Goal: Transaction & Acquisition: Obtain resource

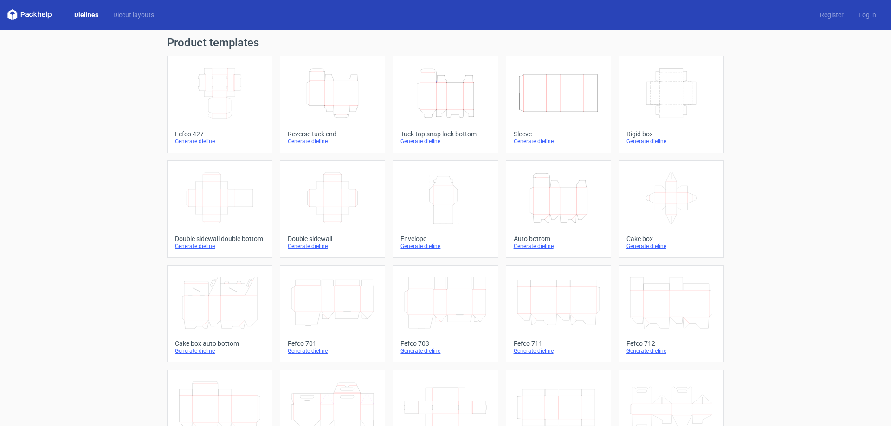
click at [212, 113] on icon "Width Depth Height" at bounding box center [220, 93] width 82 height 52
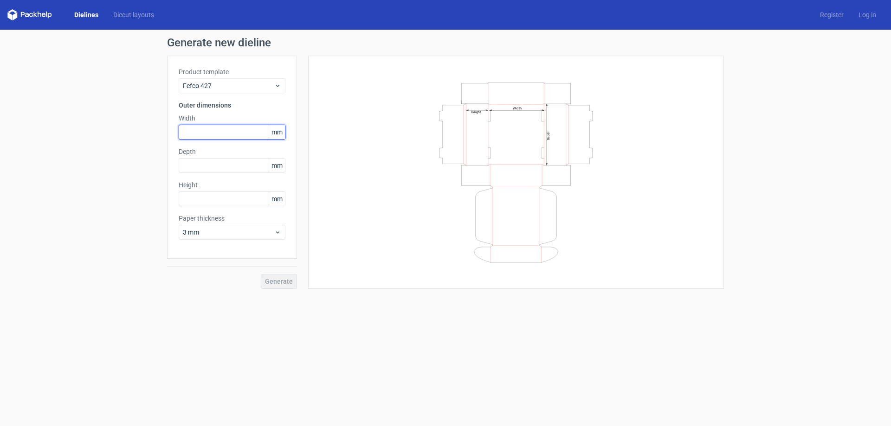
click at [200, 135] on input "text" at bounding box center [232, 132] width 107 height 15
type input "200"
click at [211, 169] on input "text" at bounding box center [232, 165] width 107 height 15
type input "150"
click at [202, 199] on input "text" at bounding box center [232, 199] width 107 height 15
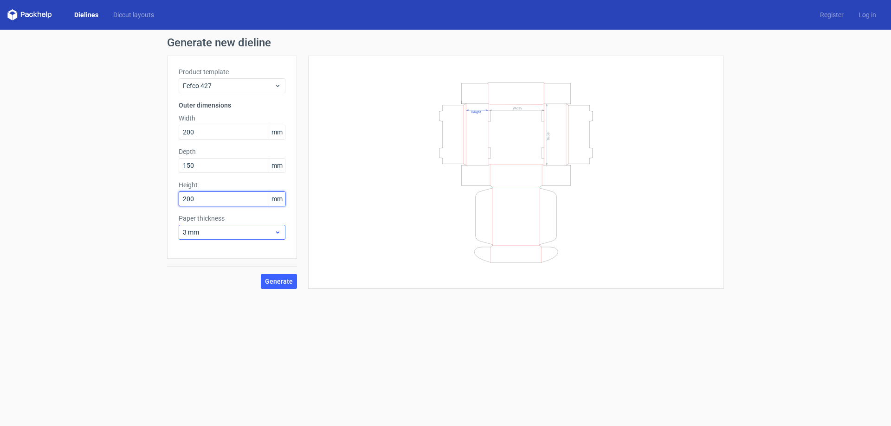
type input "200"
click at [222, 231] on span "3 mm" at bounding box center [228, 232] width 91 height 9
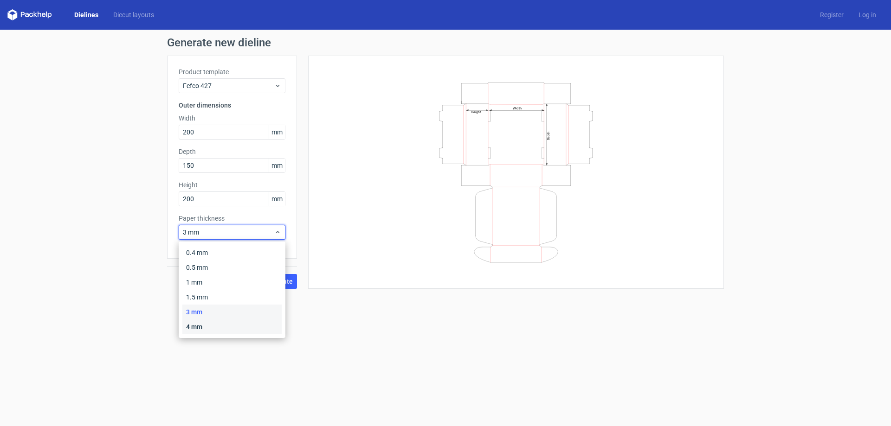
click at [204, 324] on div "4 mm" at bounding box center [231, 327] width 99 height 15
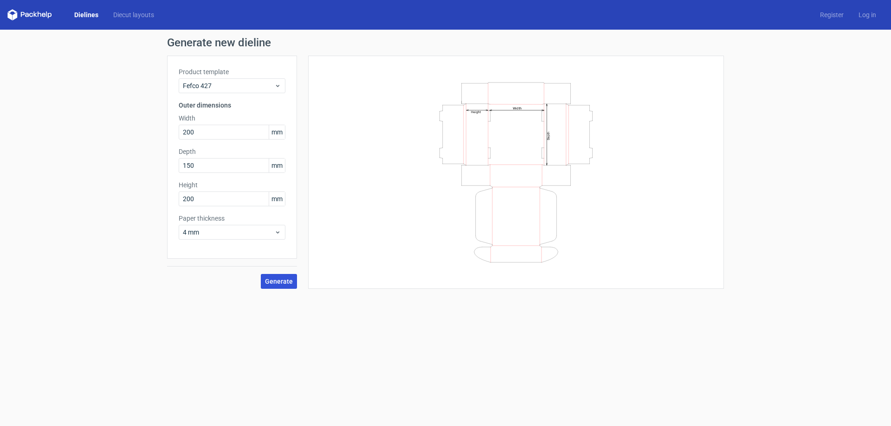
click at [279, 284] on span "Generate" at bounding box center [279, 281] width 28 height 6
click at [203, 130] on input "text" at bounding box center [232, 132] width 107 height 15
type input "200"
click at [207, 166] on input "text" at bounding box center [232, 165] width 107 height 15
type input "150"
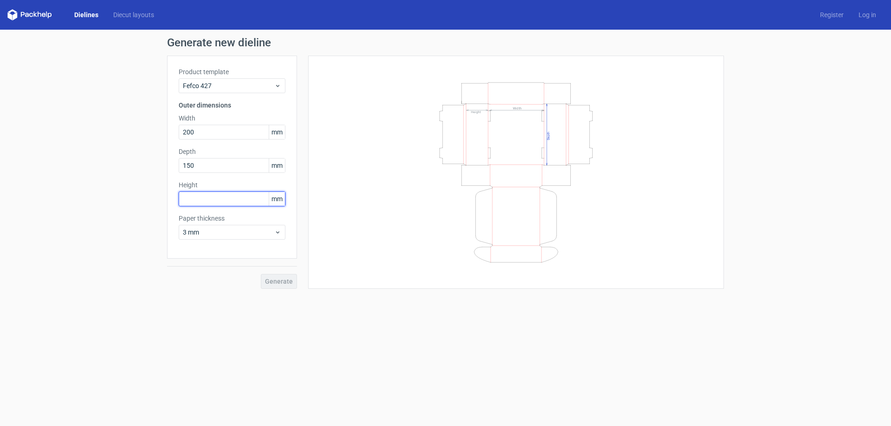
click at [209, 199] on input "text" at bounding box center [232, 199] width 107 height 15
type input "200"
click at [211, 231] on span "3 mm" at bounding box center [228, 232] width 91 height 9
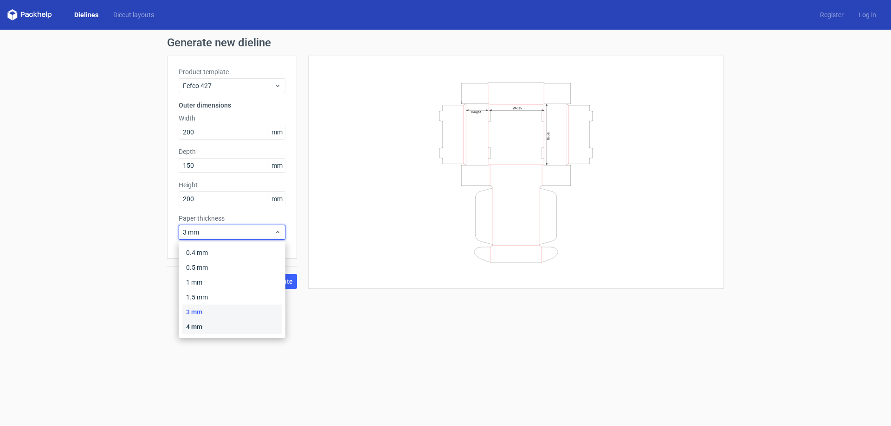
click at [201, 323] on div "4 mm" at bounding box center [231, 327] width 99 height 15
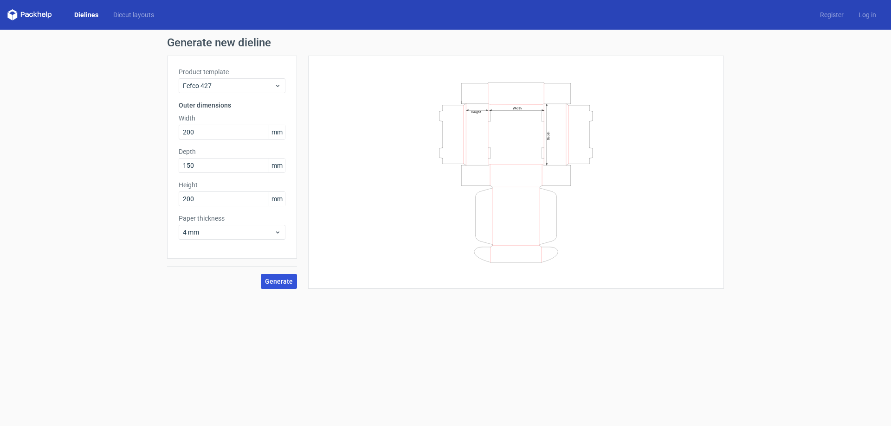
click at [275, 278] on span "Generate" at bounding box center [279, 281] width 28 height 6
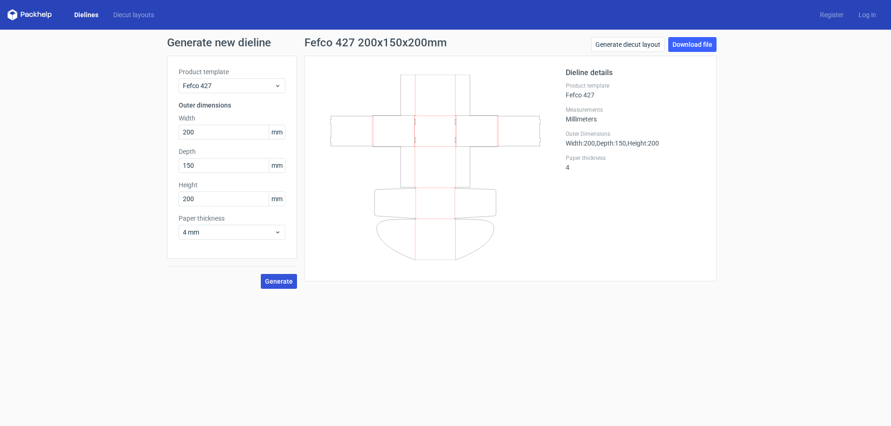
click at [273, 281] on span "Generate" at bounding box center [279, 281] width 28 height 6
click at [690, 46] on link "Download file" at bounding box center [692, 44] width 48 height 15
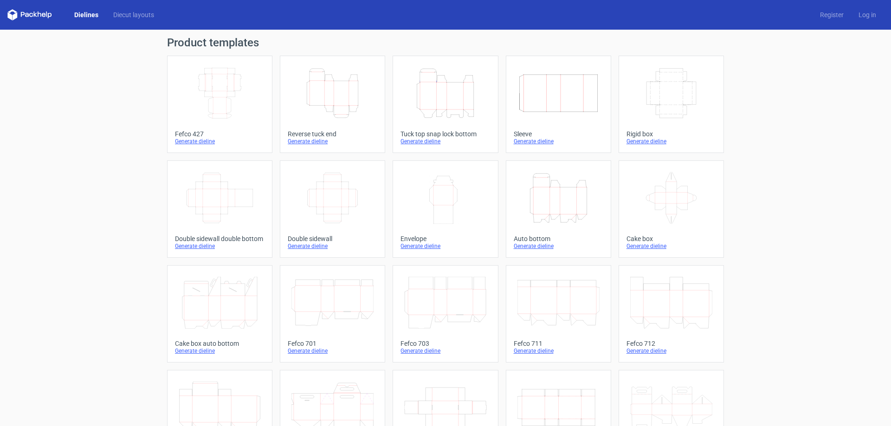
click at [223, 100] on icon "Width Depth Height" at bounding box center [220, 93] width 82 height 52
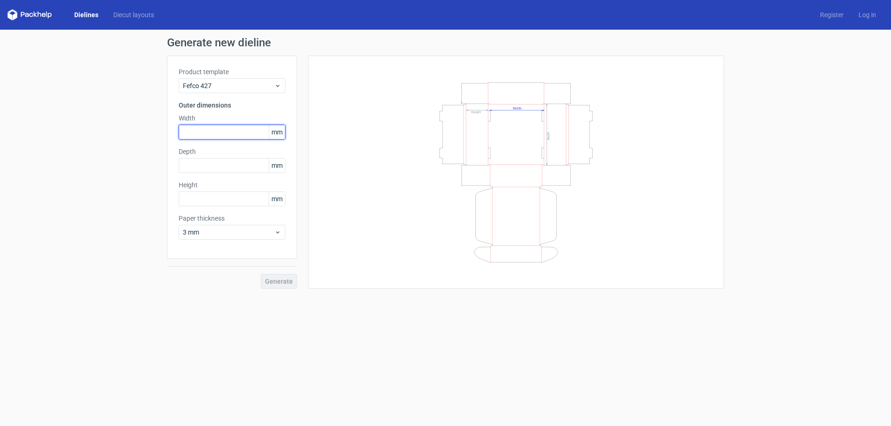
click at [206, 133] on input "text" at bounding box center [232, 132] width 107 height 15
type input "200"
click at [200, 160] on input "text" at bounding box center [232, 165] width 107 height 15
type input "200"
click at [203, 201] on input "text" at bounding box center [232, 199] width 107 height 15
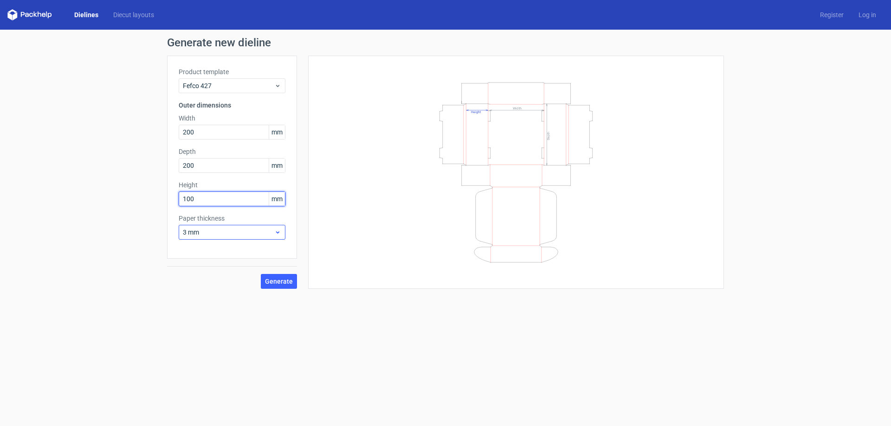
type input "100"
click at [200, 238] on div "3 mm" at bounding box center [232, 232] width 107 height 15
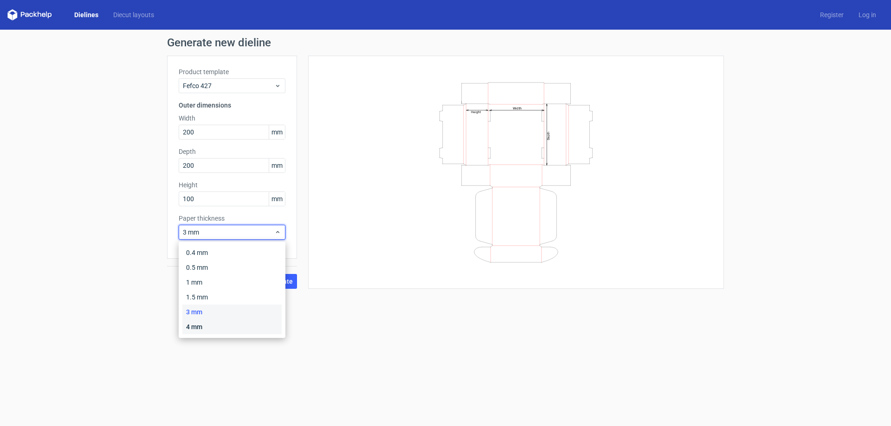
click at [197, 324] on div "4 mm" at bounding box center [231, 327] width 99 height 15
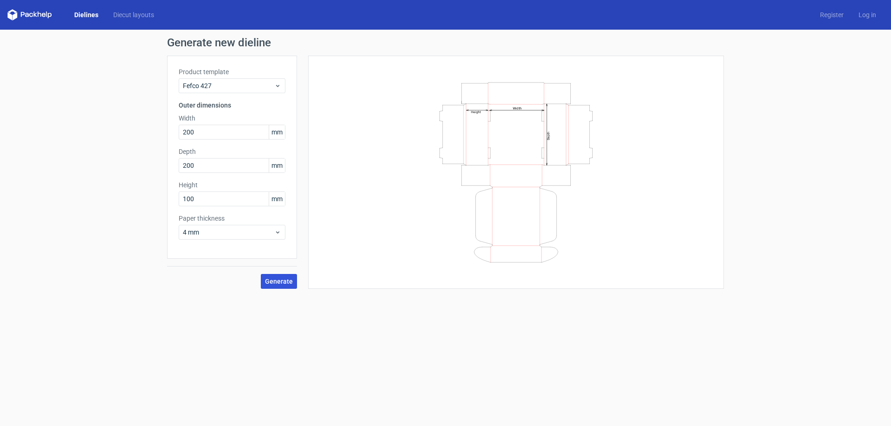
click at [278, 284] on span "Generate" at bounding box center [279, 281] width 28 height 6
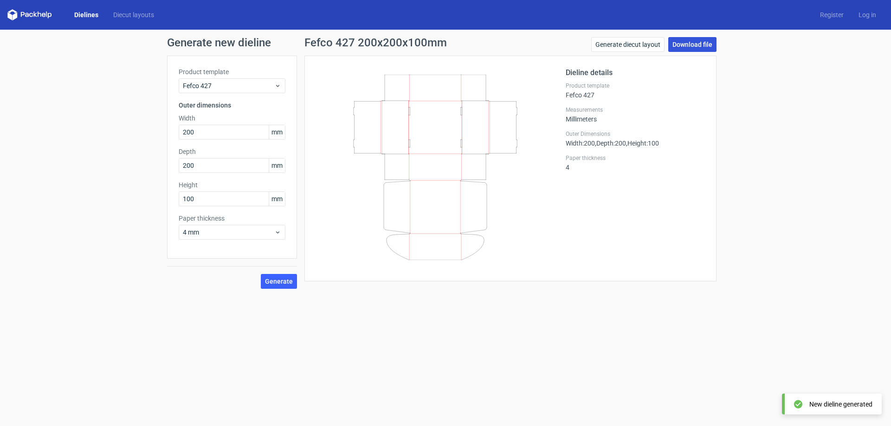
click at [692, 44] on link "Download file" at bounding box center [692, 44] width 48 height 15
